Goal: Information Seeking & Learning: Learn about a topic

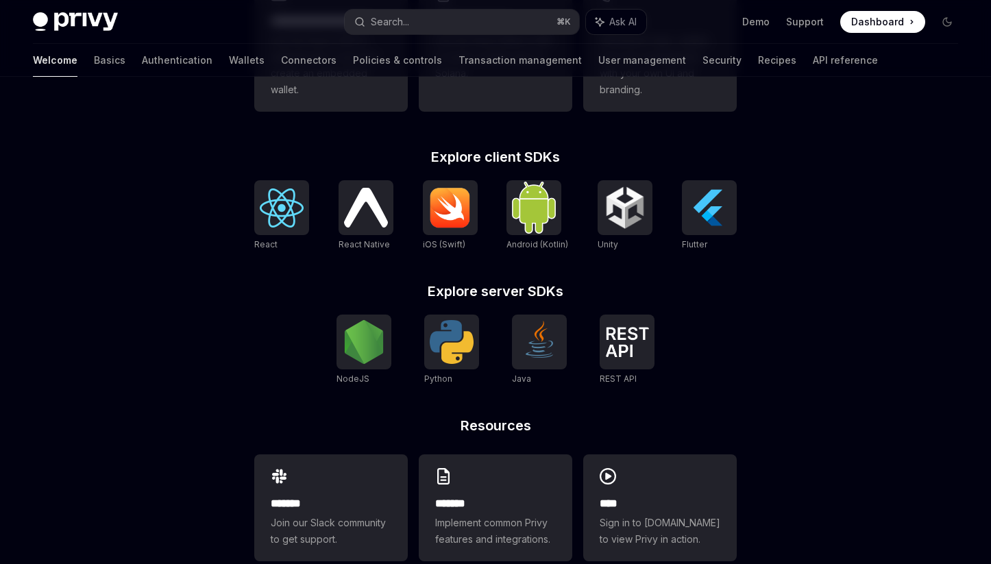
scroll to position [526, 0]
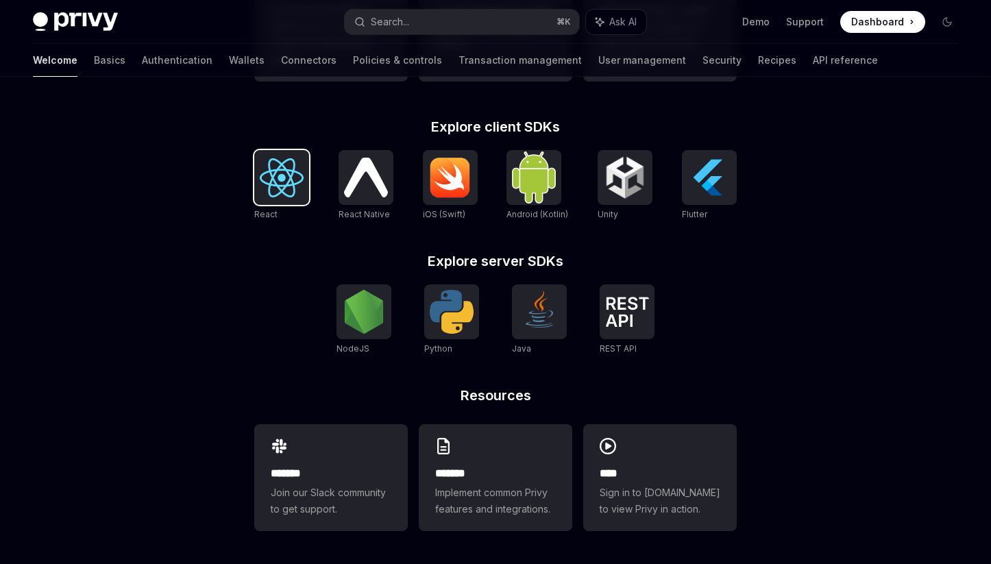
click at [289, 177] on img at bounding box center [282, 177] width 44 height 39
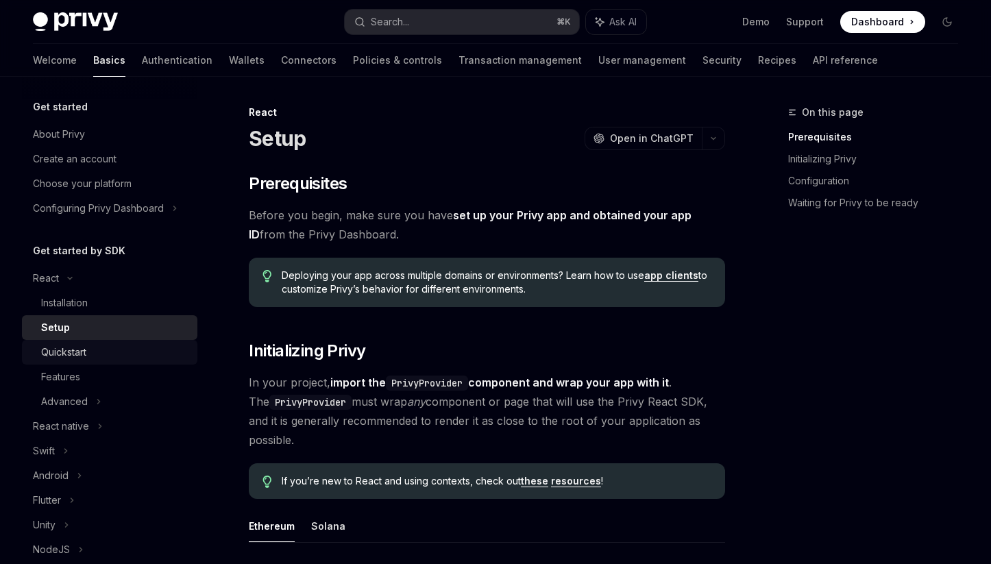
click at [90, 351] on div "Quickstart" at bounding box center [115, 352] width 148 height 16
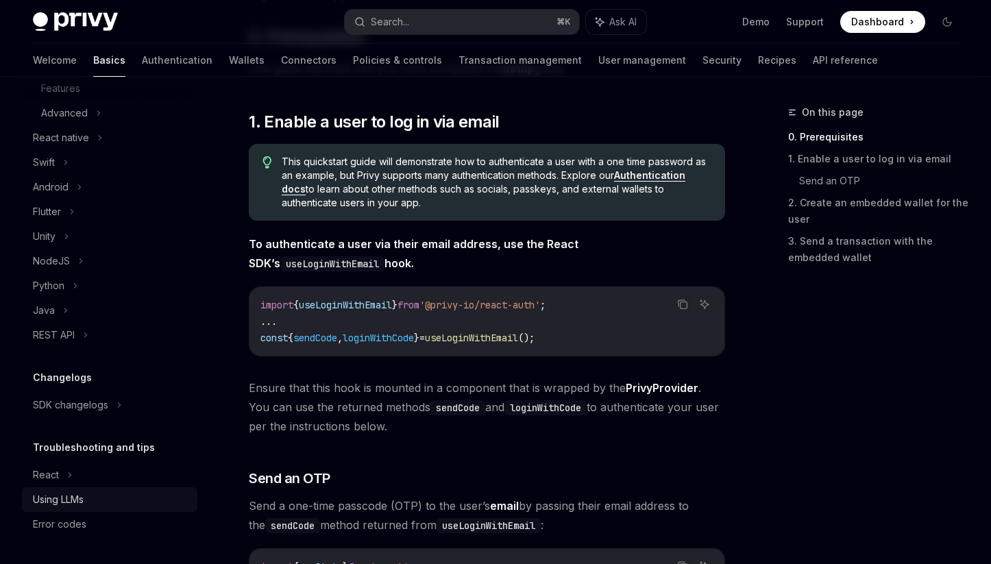
scroll to position [221, 0]
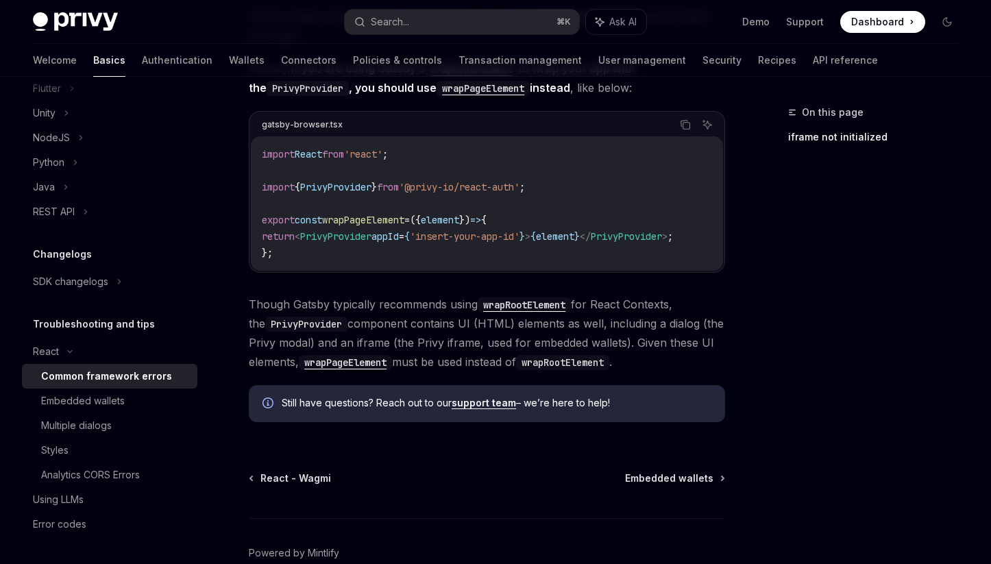
scroll to position [541, 0]
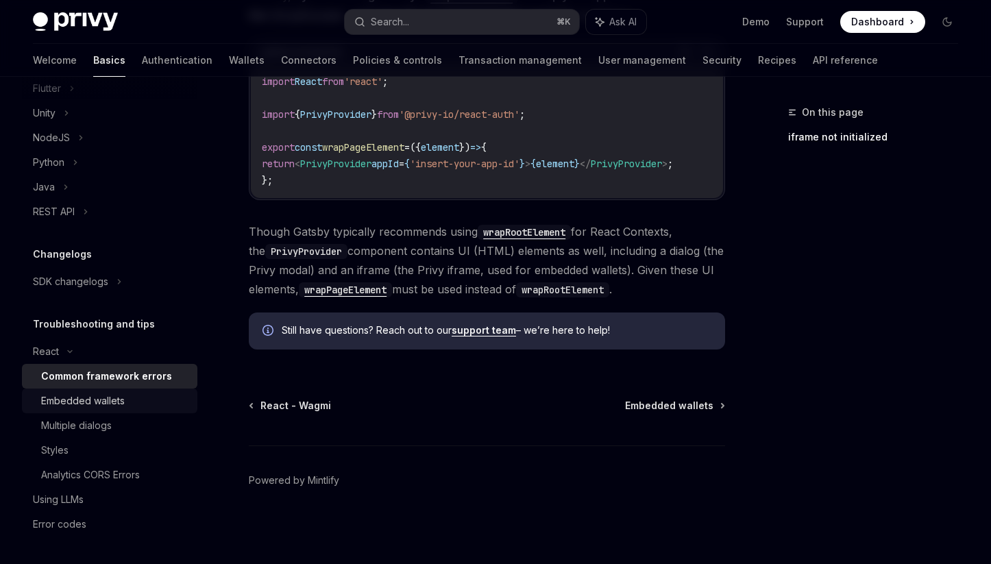
click at [95, 405] on div "Embedded wallets" at bounding box center [83, 401] width 84 height 16
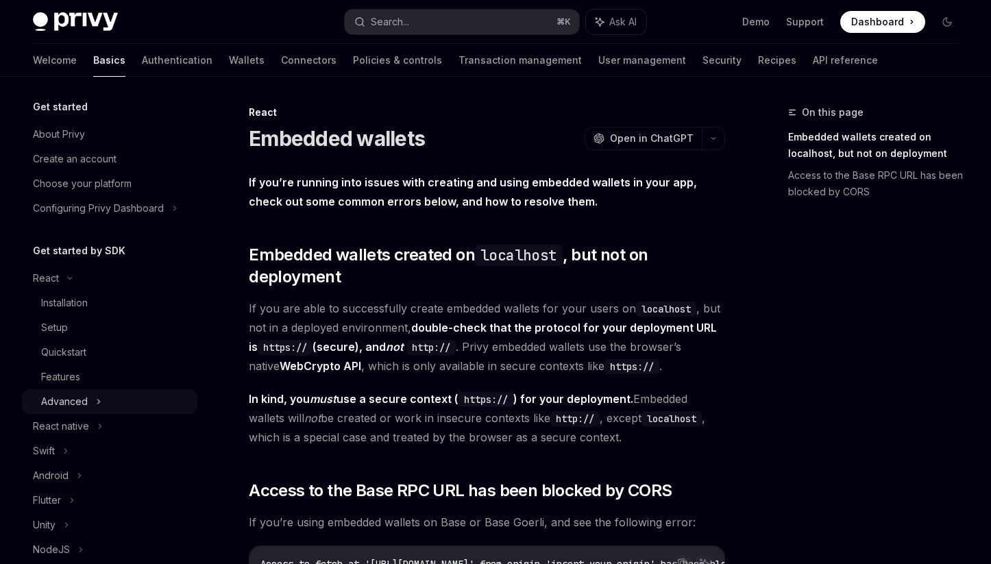
click at [77, 407] on div "Advanced" at bounding box center [64, 401] width 47 height 16
type textarea "*"
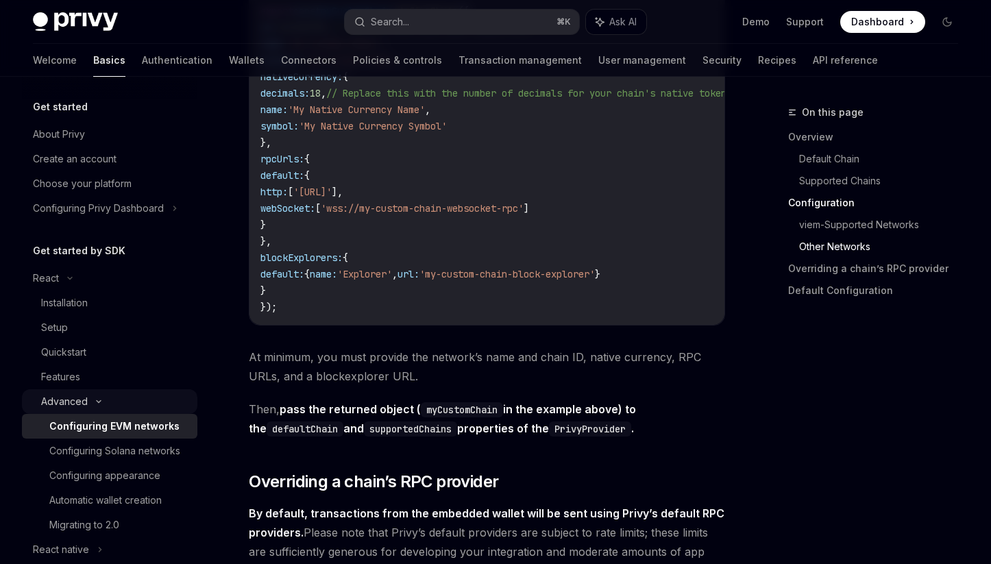
click at [146, 402] on div "Advanced" at bounding box center [109, 401] width 175 height 25
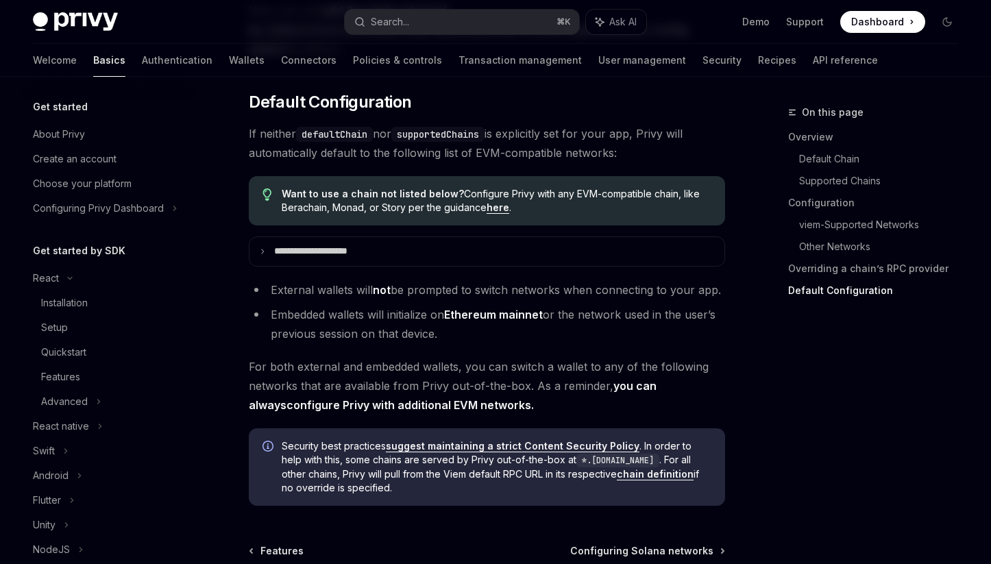
scroll to position [3496, 0]
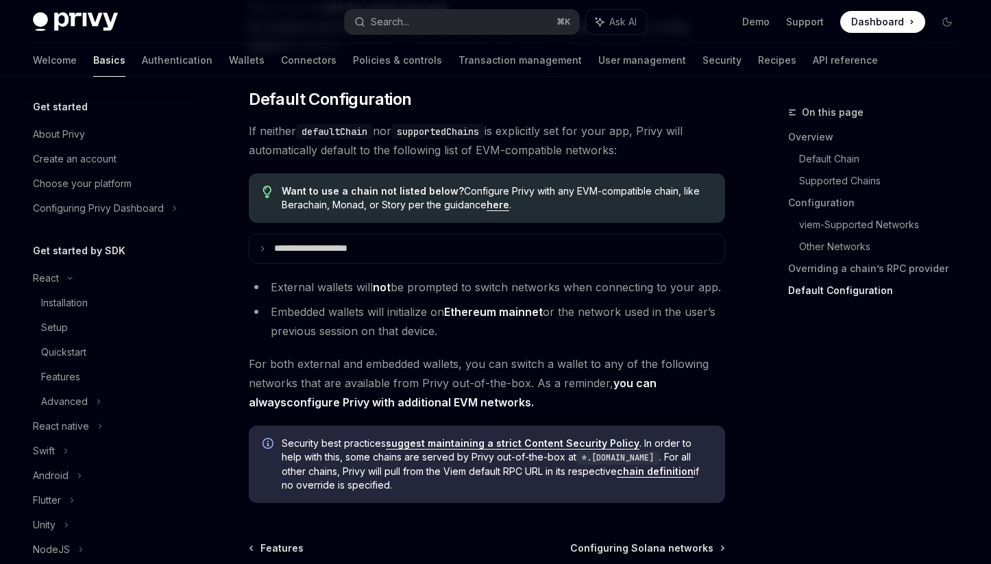
click at [698, 384] on span "For both external and embedded wallets, you can switch a wallet to any of the f…" at bounding box center [487, 383] width 476 height 58
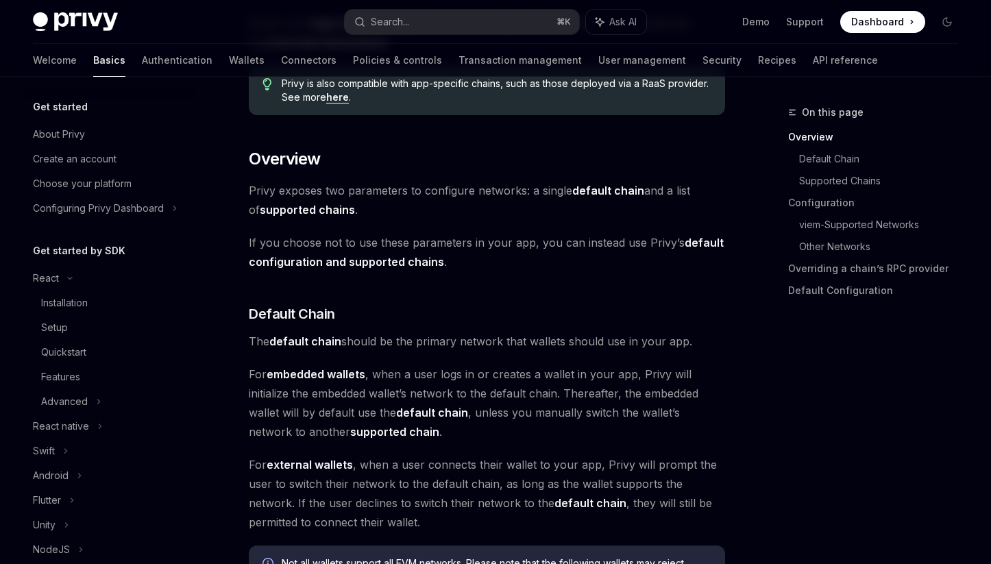
scroll to position [0, 0]
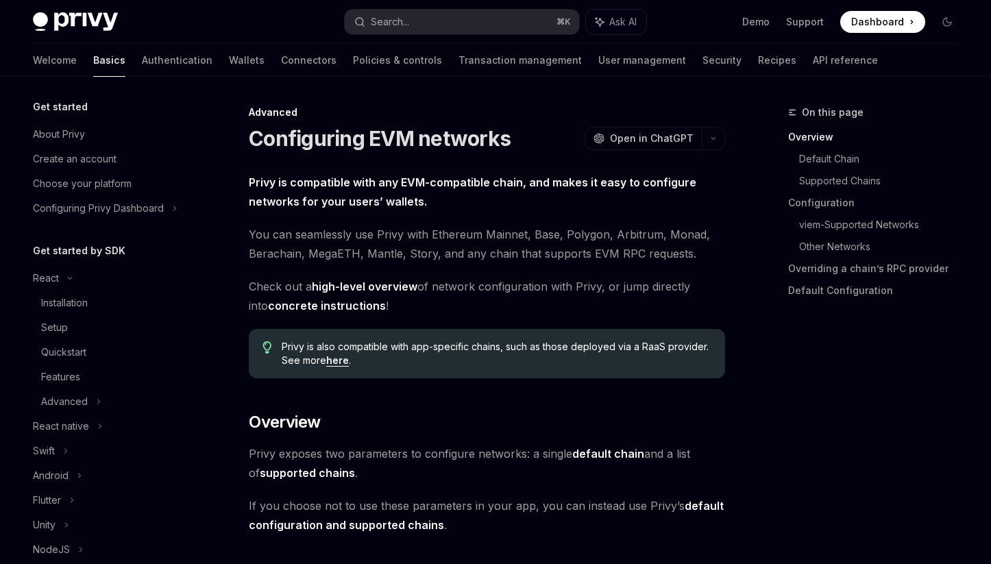
click at [580, 262] on span "You can seamlessly use Privy with Ethereum Mainnet, Base, Polygon, Arbitrum, Mo…" at bounding box center [487, 244] width 476 height 38
click at [441, 16] on button "Search... ⌘ K" at bounding box center [462, 22] width 234 height 25
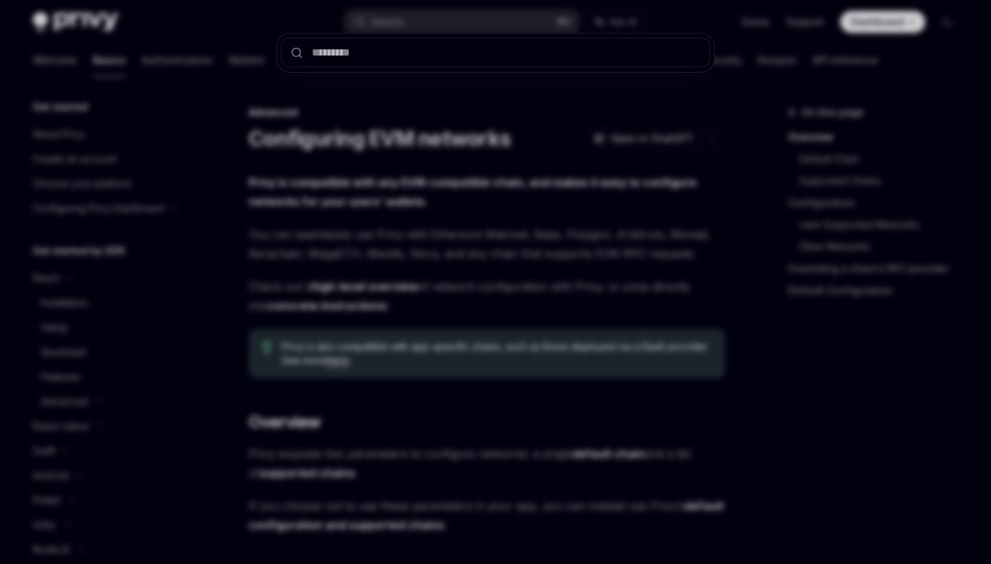
click at [726, 94] on div at bounding box center [495, 282] width 991 height 564
